Goal: Task Accomplishment & Management: Manage account settings

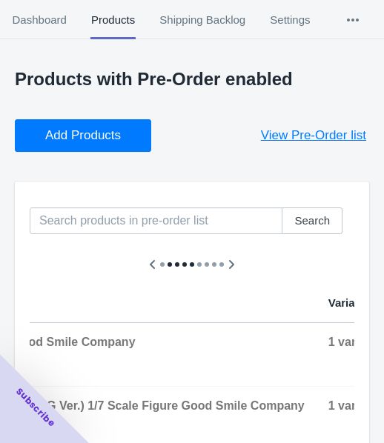
scroll to position [74, 0]
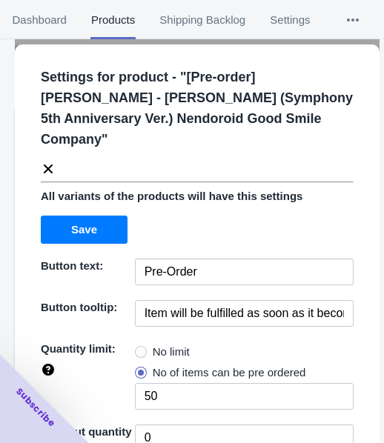
click at [171, 344] on span "No limit" at bounding box center [171, 351] width 37 height 15
click at [139, 348] on input "No limit" at bounding box center [138, 348] width 1 height 1
radio input "true"
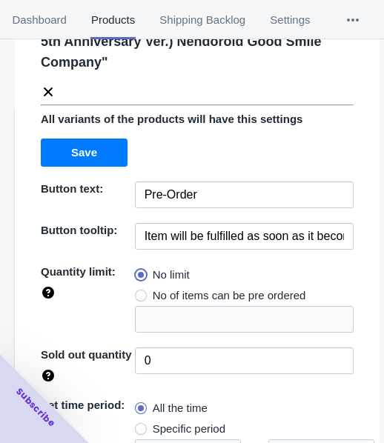
scroll to position [215, 0]
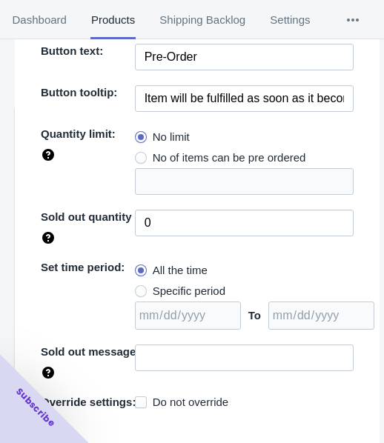
click at [181, 284] on span "Specific period" at bounding box center [189, 291] width 73 height 15
click at [139, 287] on input "Specific period" at bounding box center [138, 287] width 1 height 1
radio input "true"
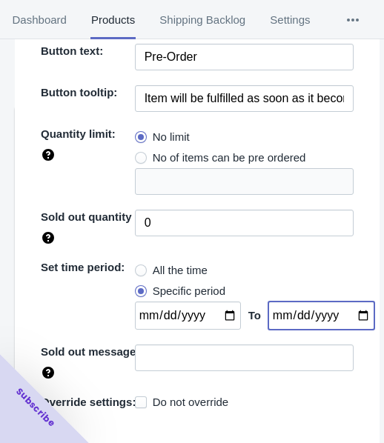
click at [343, 301] on input "date" at bounding box center [321, 315] width 106 height 28
type input "[DATE]"
click at [215, 301] on input "date" at bounding box center [188, 315] width 106 height 28
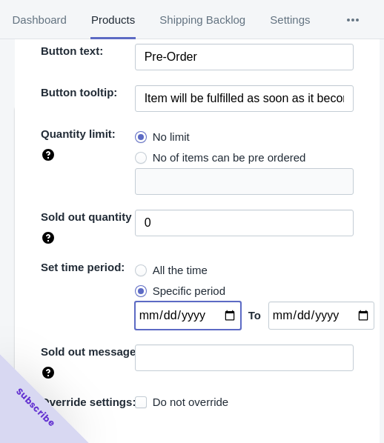
type input "[DATE]"
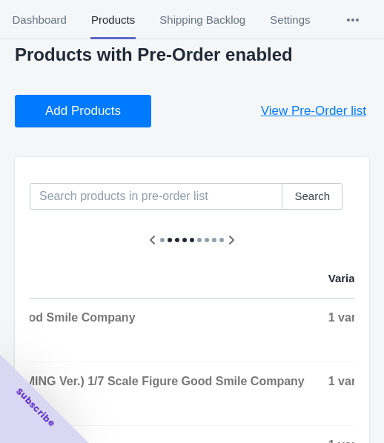
scroll to position [0, 0]
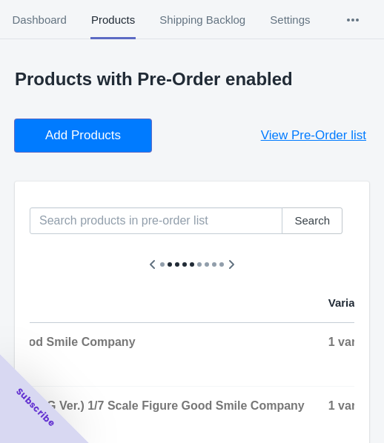
click at [74, 136] on span "Add Products" at bounding box center [83, 135] width 76 height 15
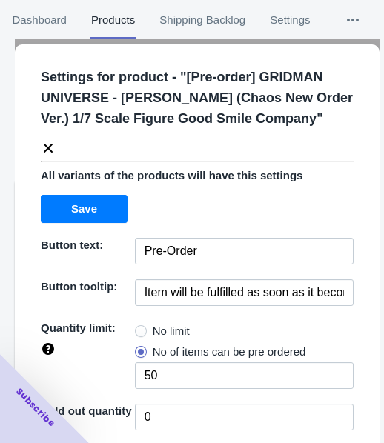
click at [172, 330] on span "No limit" at bounding box center [171, 331] width 37 height 15
click at [139, 328] on input "No limit" at bounding box center [138, 327] width 1 height 1
radio input "true"
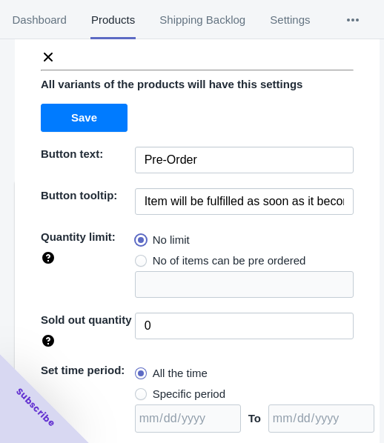
scroll to position [215, 0]
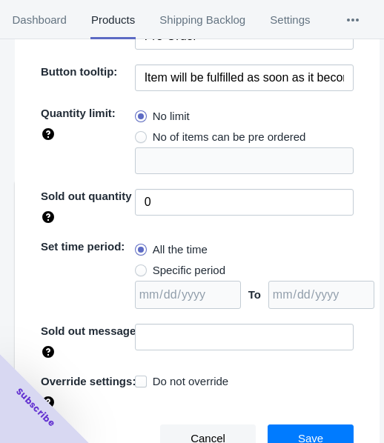
click at [186, 270] on span "Specific period" at bounding box center [189, 270] width 73 height 15
click at [139, 267] on input "Specific period" at bounding box center [138, 267] width 1 height 1
radio input "true"
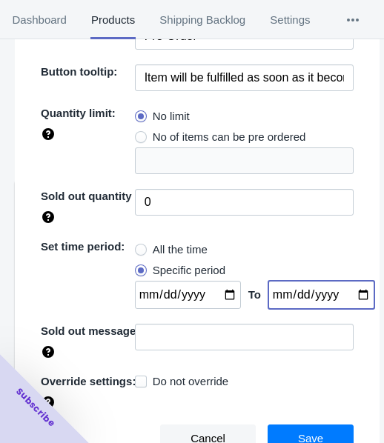
click at [339, 292] on input "date" at bounding box center [321, 295] width 106 height 28
type input "[DATE]"
click at [218, 296] on input "date" at bounding box center [188, 295] width 106 height 28
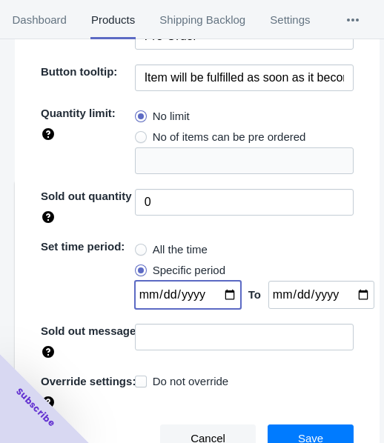
type input "[DATE]"
click at [298, 434] on span "Save" at bounding box center [310, 438] width 25 height 12
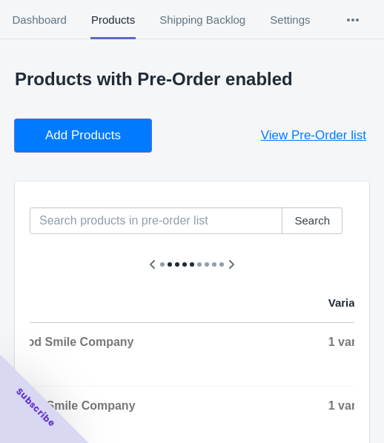
click at [84, 147] on button "Add Products" at bounding box center [83, 135] width 136 height 33
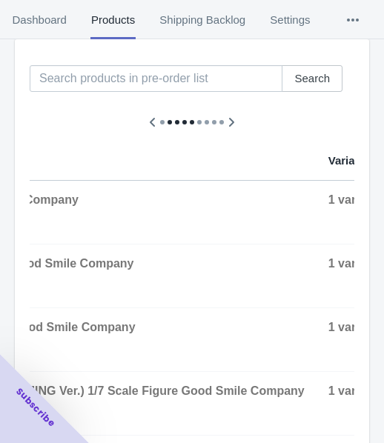
scroll to position [148, 0]
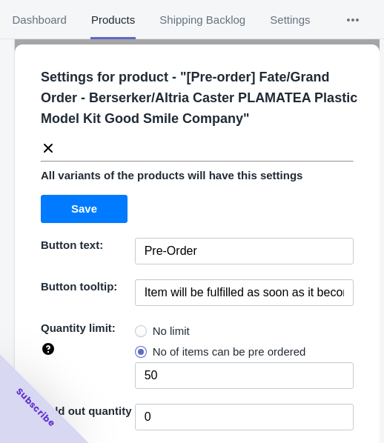
click at [175, 329] on span "No limit" at bounding box center [171, 331] width 37 height 15
click at [139, 328] on input "No limit" at bounding box center [138, 327] width 1 height 1
radio input "true"
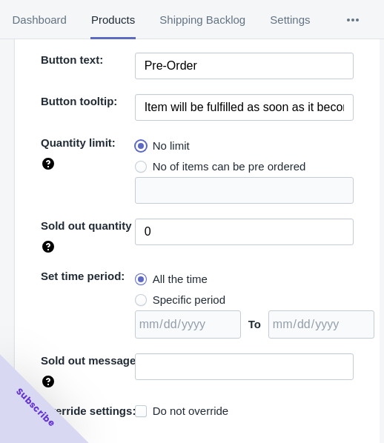
scroll to position [215, 0]
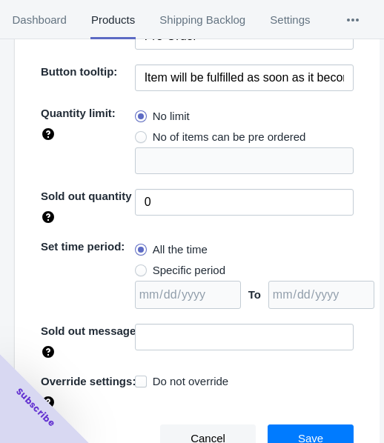
click at [188, 267] on span "Specific period" at bounding box center [189, 270] width 73 height 15
click at [139, 267] on input "Specific period" at bounding box center [138, 267] width 1 height 1
radio input "true"
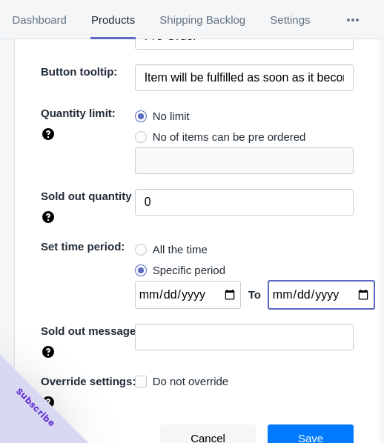
click at [345, 290] on input "date" at bounding box center [321, 295] width 106 height 28
type input "[DATE]"
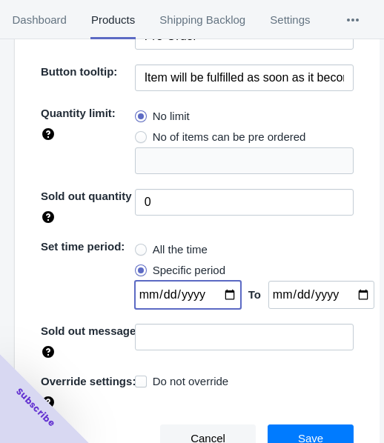
click at [220, 295] on input "date" at bounding box center [188, 295] width 106 height 28
type input "[DATE]"
click at [267, 431] on button "Save" at bounding box center [310, 438] width 86 height 28
